Goal: Register for event/course

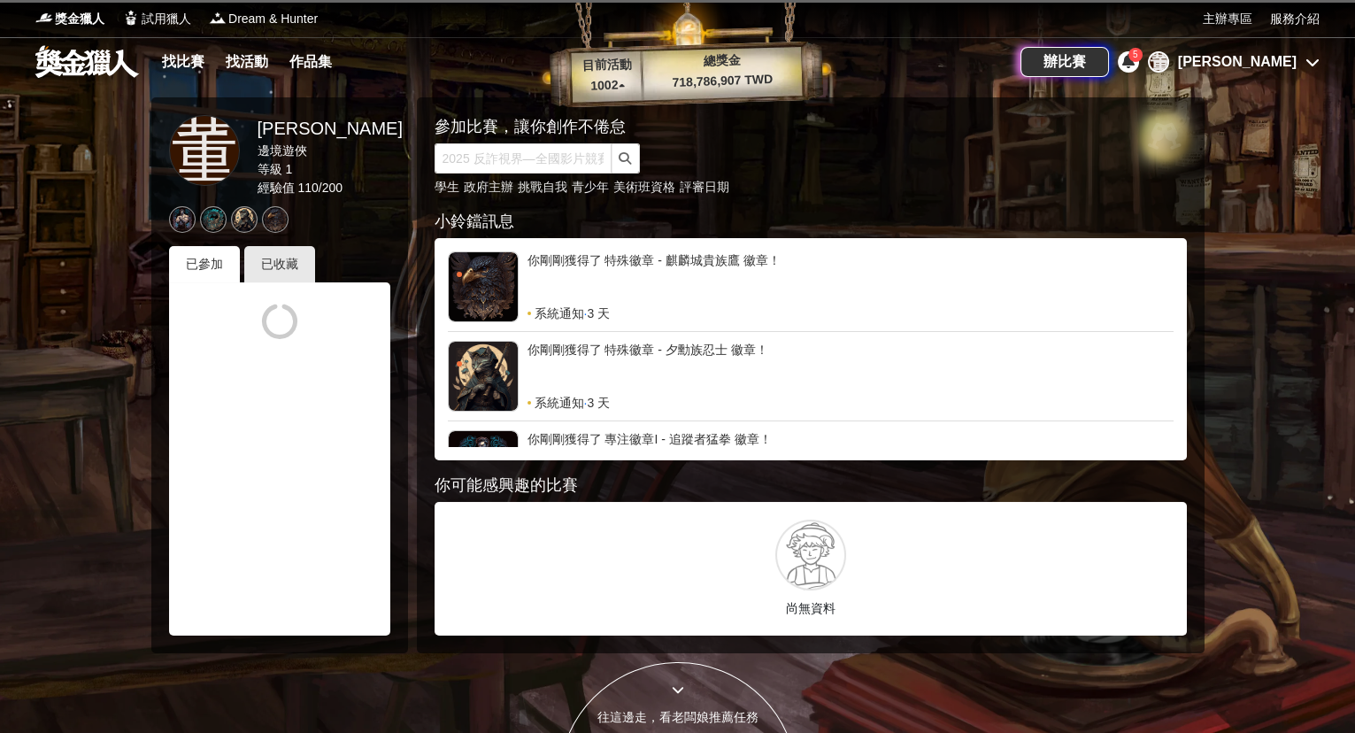
click at [1278, 61] on div "[PERSON_NAME]" at bounding box center [1237, 61] width 119 height 21
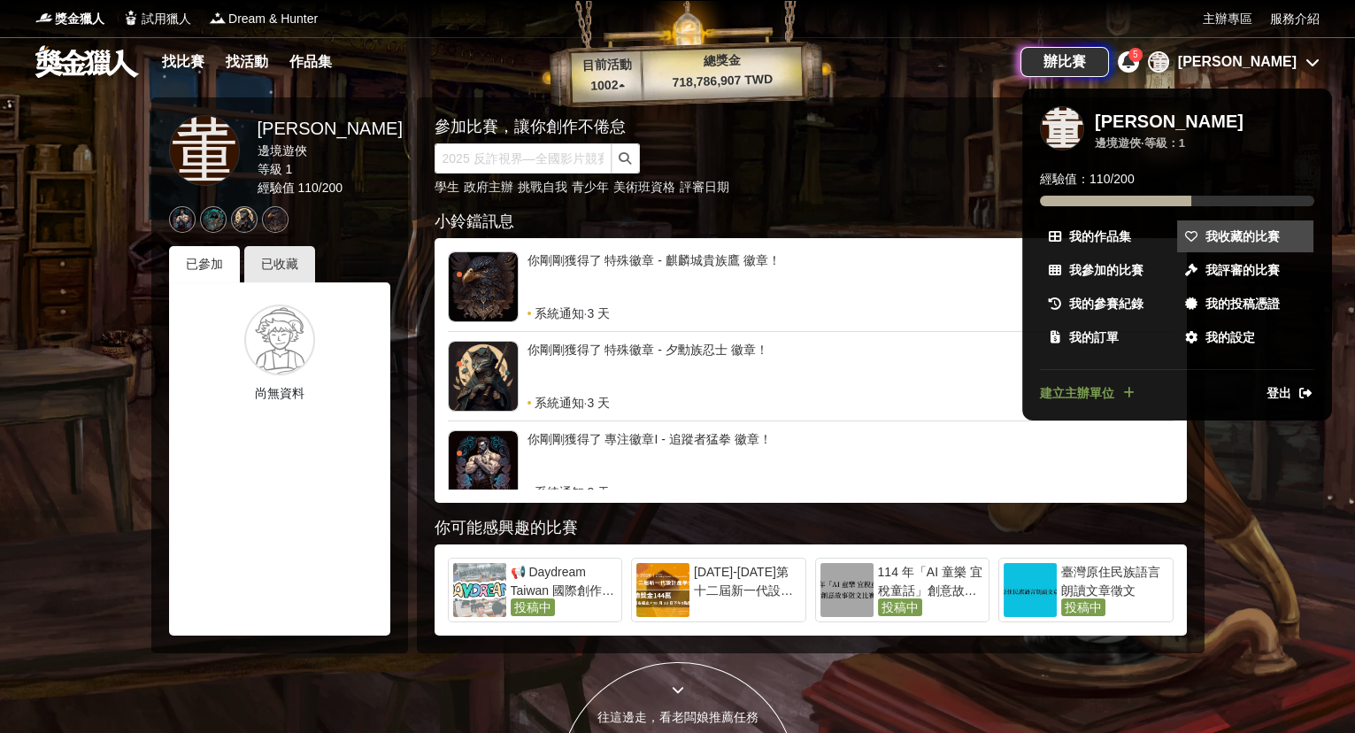
click at [1226, 233] on span "我收藏的比賽" at bounding box center [1243, 236] width 74 height 19
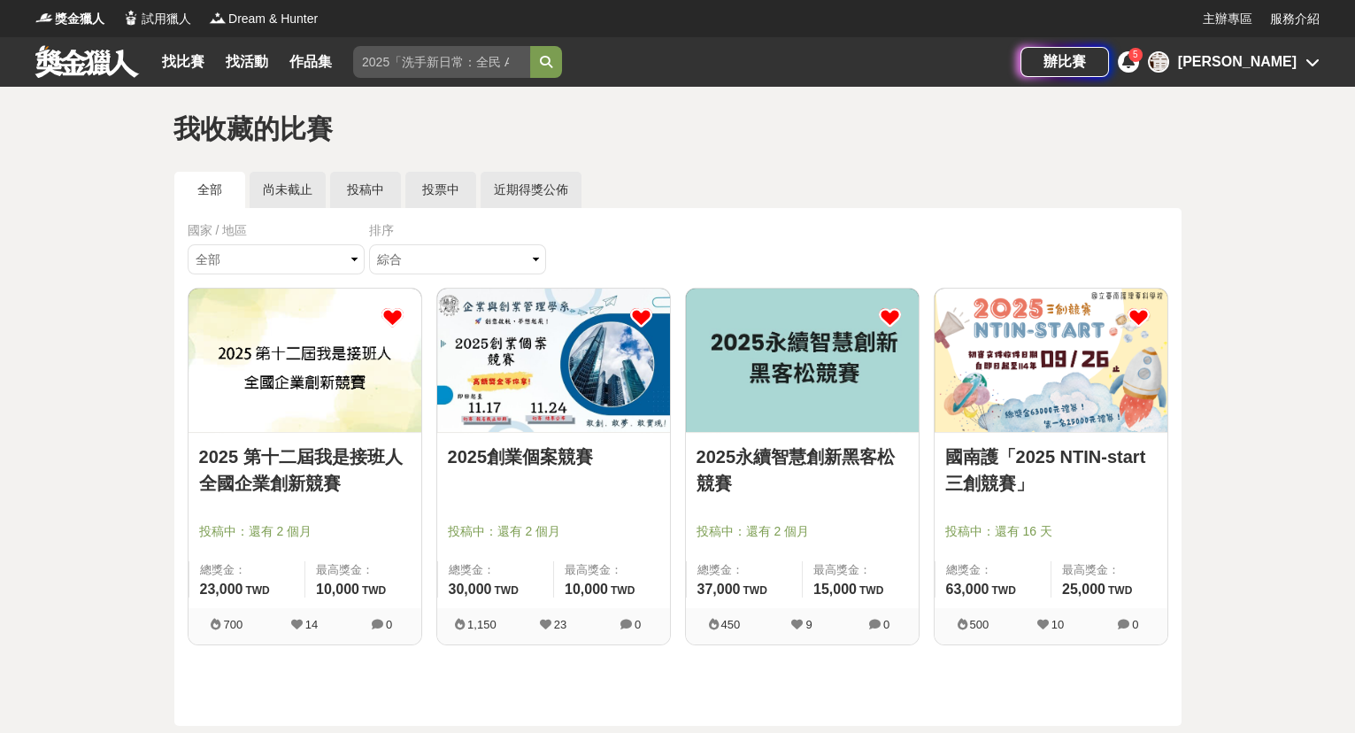
click at [775, 375] on img at bounding box center [802, 360] width 233 height 143
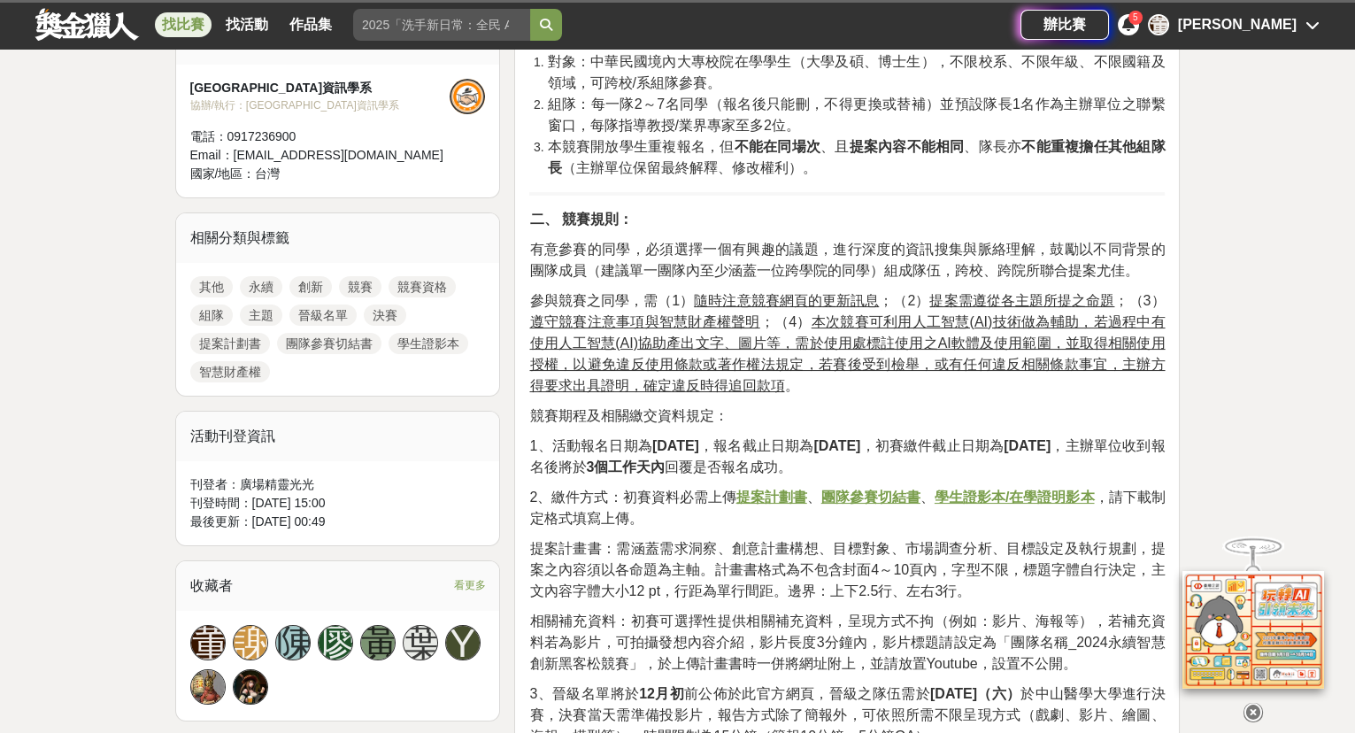
scroll to position [1045, 0]
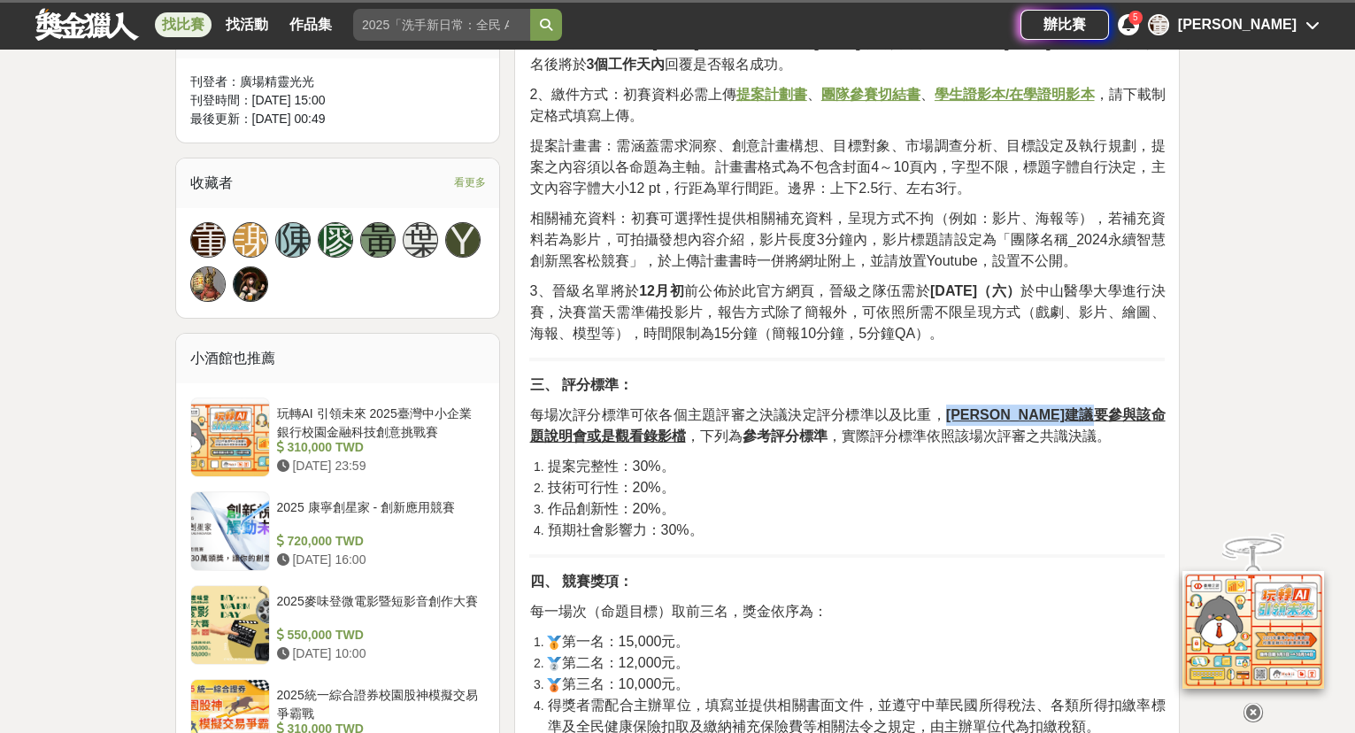
drag, startPoint x: 952, startPoint y: 412, endPoint x: 1169, endPoint y: 407, distance: 216.9
click at [1169, 407] on div "競賽辦法 一、 競賽資格： 對象：中華民國境內大專校院在學學生（大學及碩、博士生），不限校系、不限年級、不限國籍及領域，可跨校/系組隊參賽。 組隊：每一隊2～…" at bounding box center [847, 205] width 666 height 1311
click at [585, 428] on u "[PERSON_NAME]建議要參與該命題說明會或是觀看錄影檔" at bounding box center [847, 425] width 636 height 36
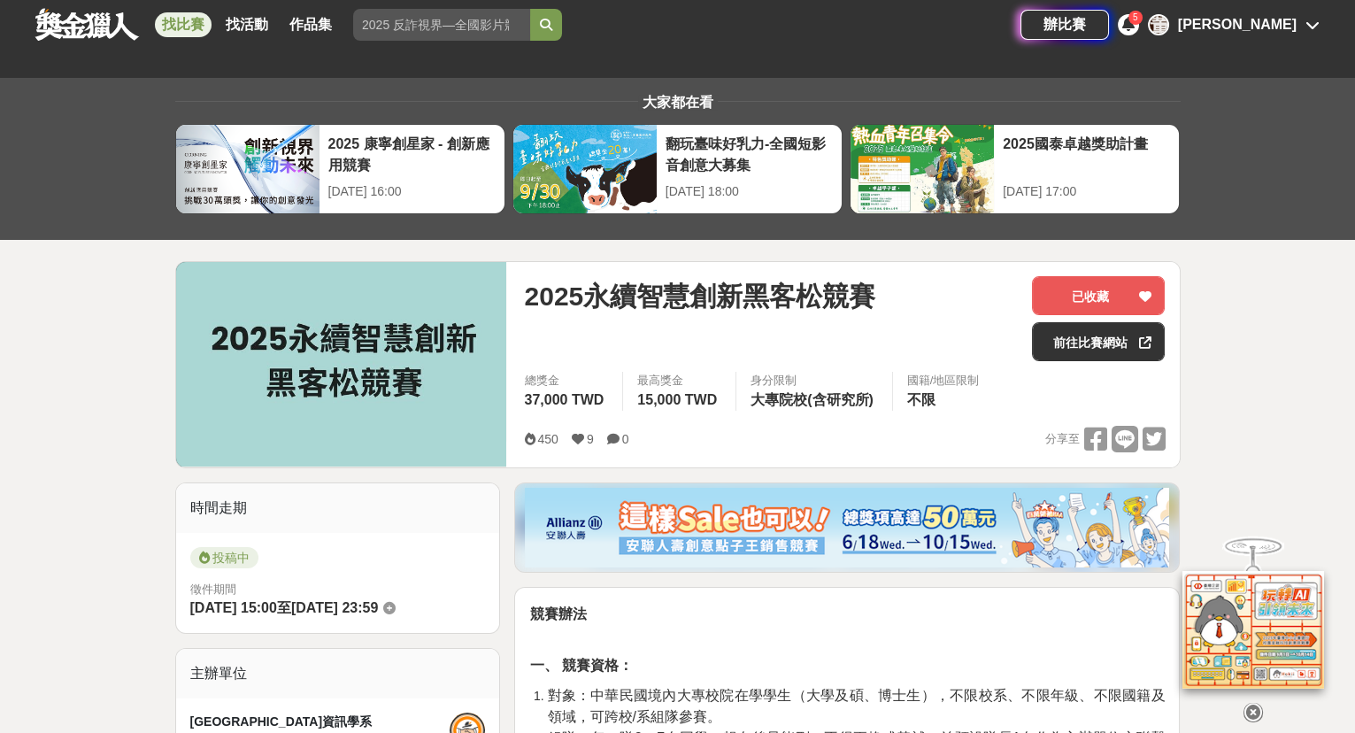
scroll to position [0, 0]
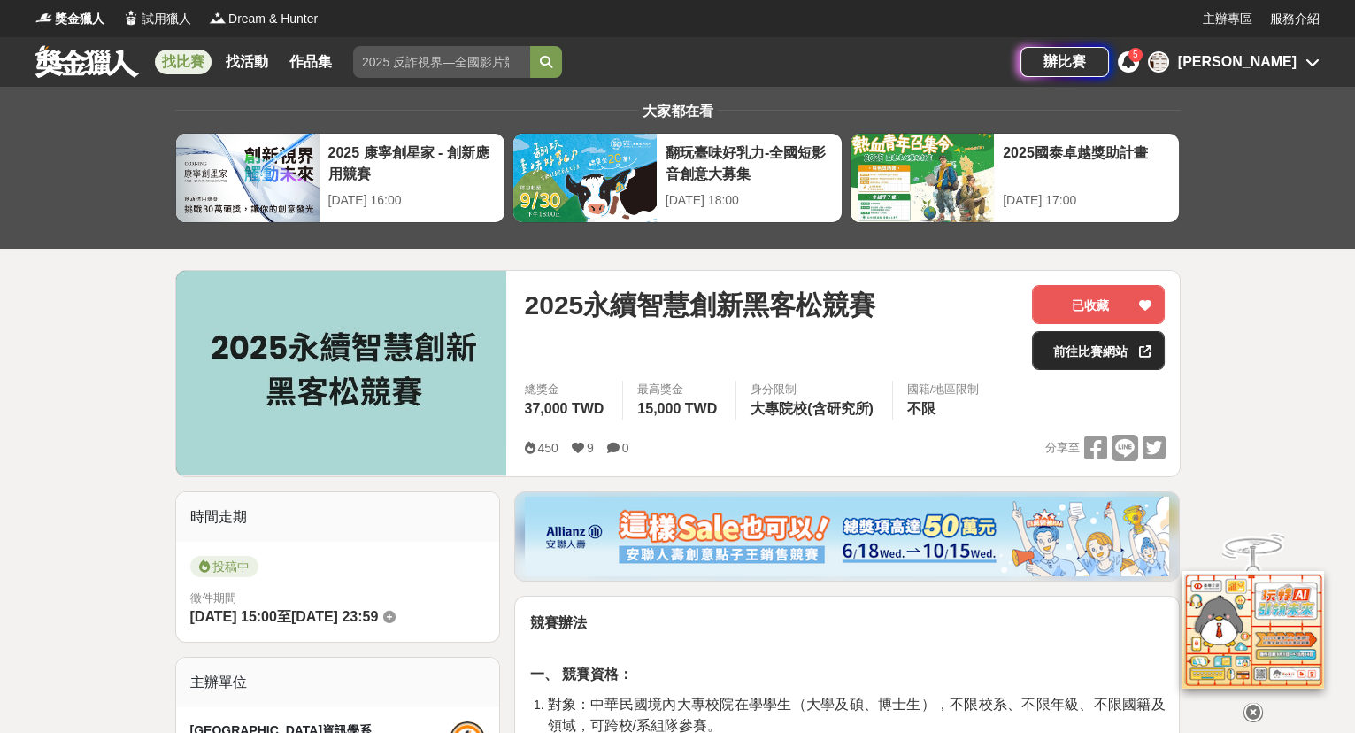
click at [1144, 351] on icon at bounding box center [1144, 351] width 12 height 12
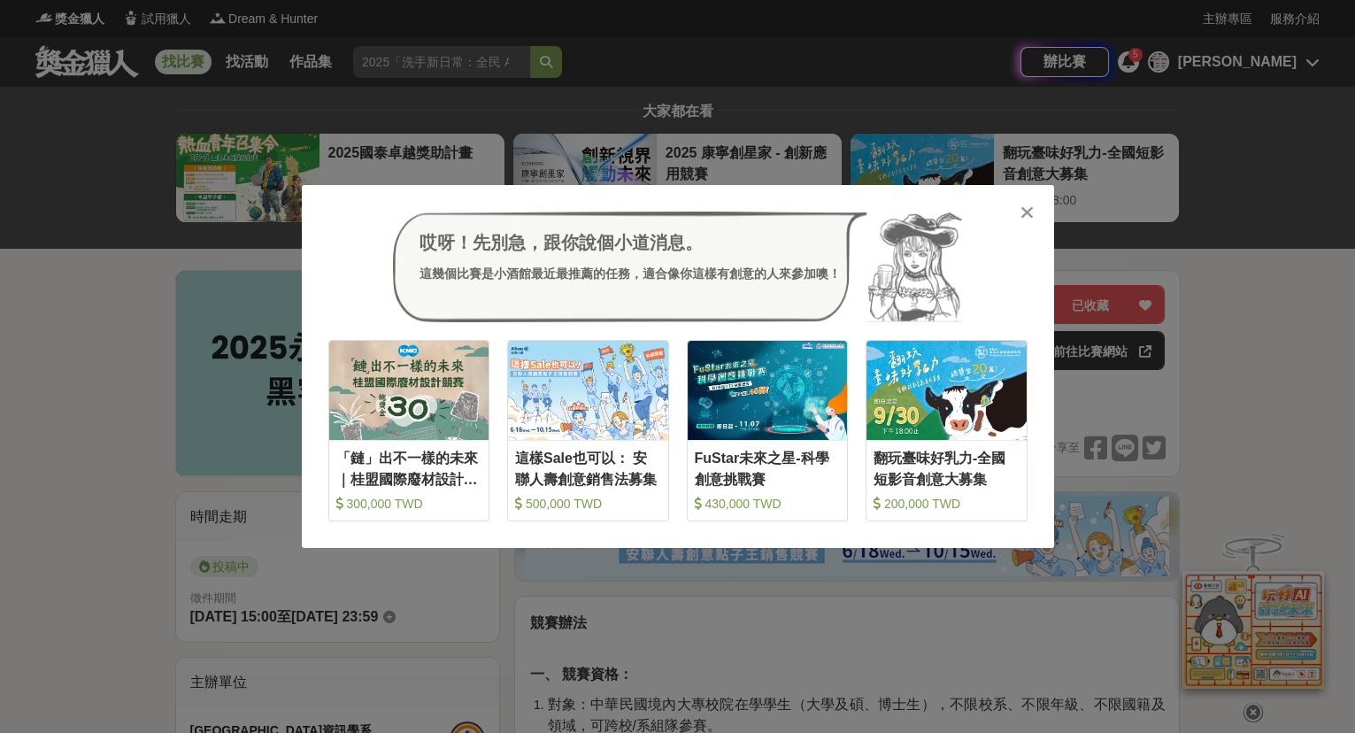
click at [1026, 209] on icon at bounding box center [1027, 213] width 13 height 18
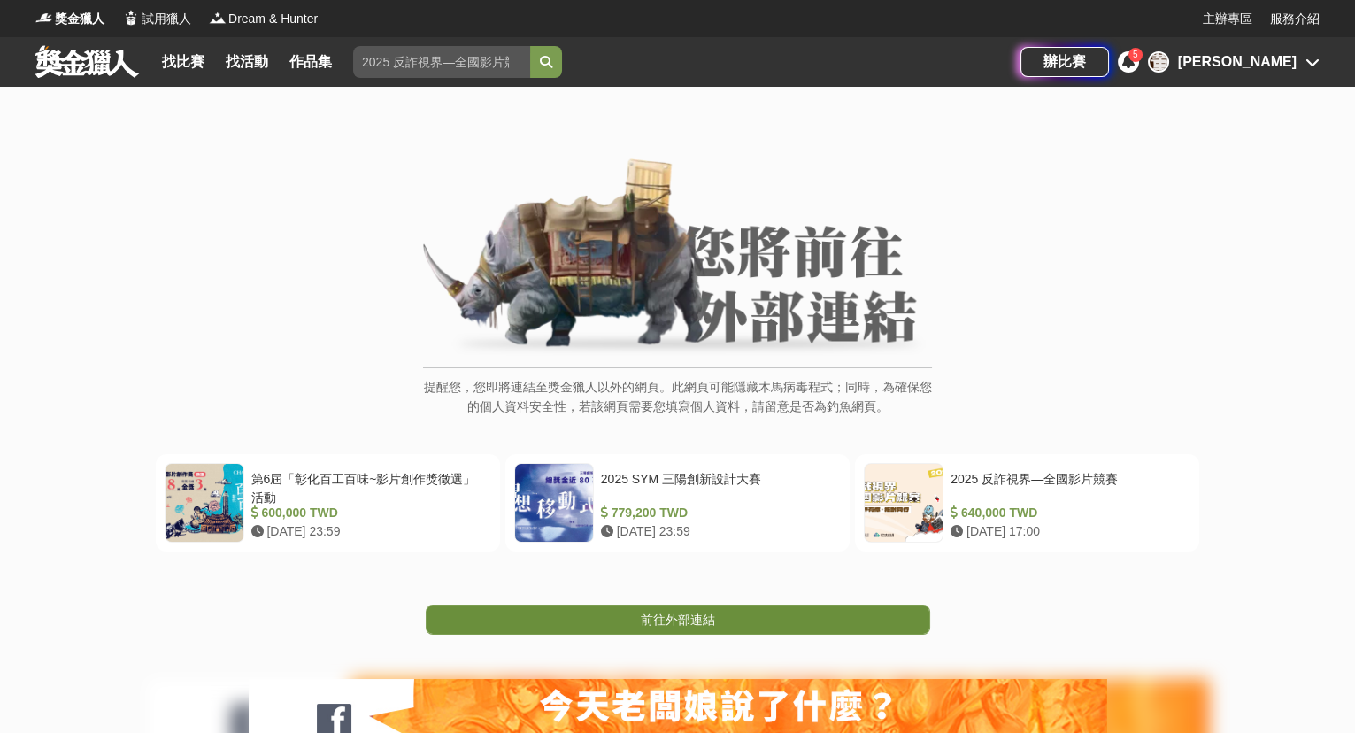
click at [690, 618] on span "前往外部連結" at bounding box center [678, 620] width 74 height 14
